Goal: Browse casually

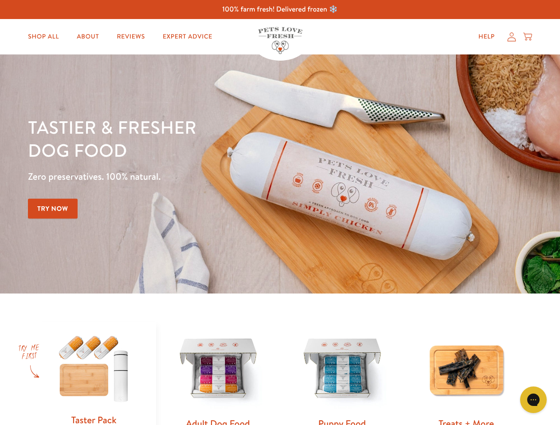
click at [280, 213] on div "Tastier & fresher dog food Zero preservatives. 100% natural. Try Now" at bounding box center [196, 174] width 336 height 117
click at [533, 400] on icon "Gorgias live chat" at bounding box center [533, 400] width 8 height 8
